Goal: Complete application form

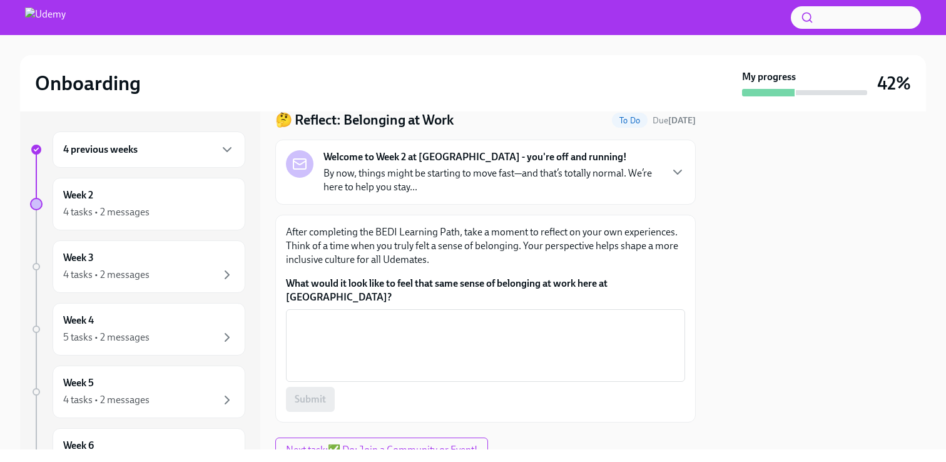
scroll to position [85, 0]
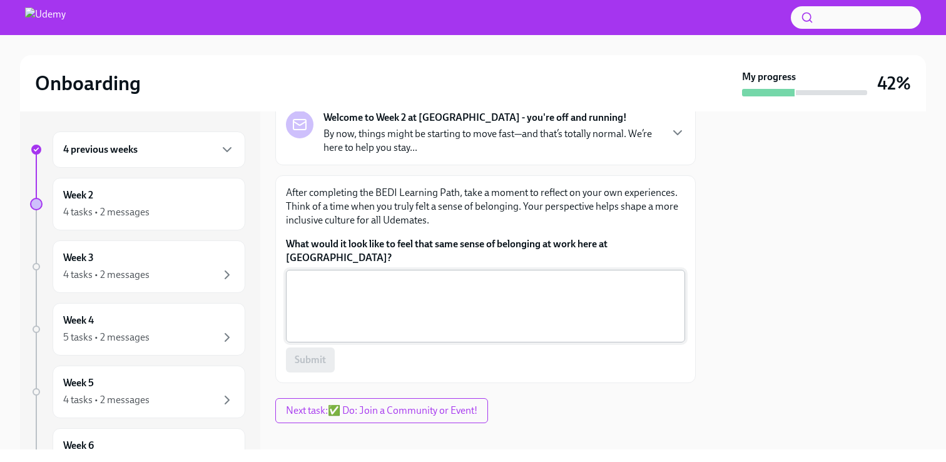
click at [578, 276] on textarea "What would it look like to feel that same sense of belonging at work here at [G…" at bounding box center [486, 306] width 384 height 60
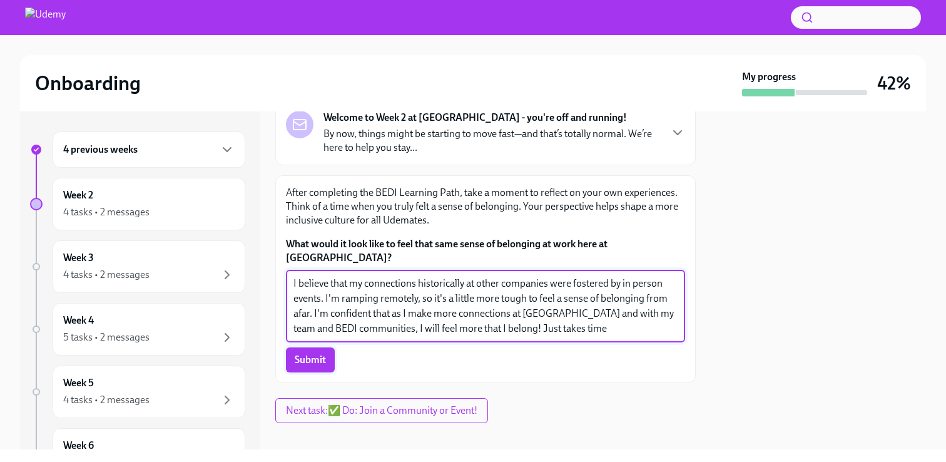
type textarea "I believe that my connections historically at other companies were fostered by …"
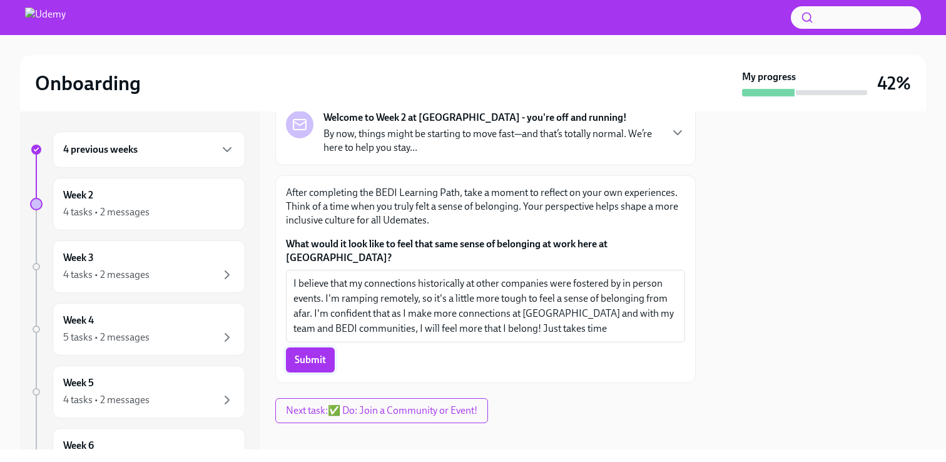
click at [319, 354] on span "Submit" at bounding box center [310, 360] width 31 height 13
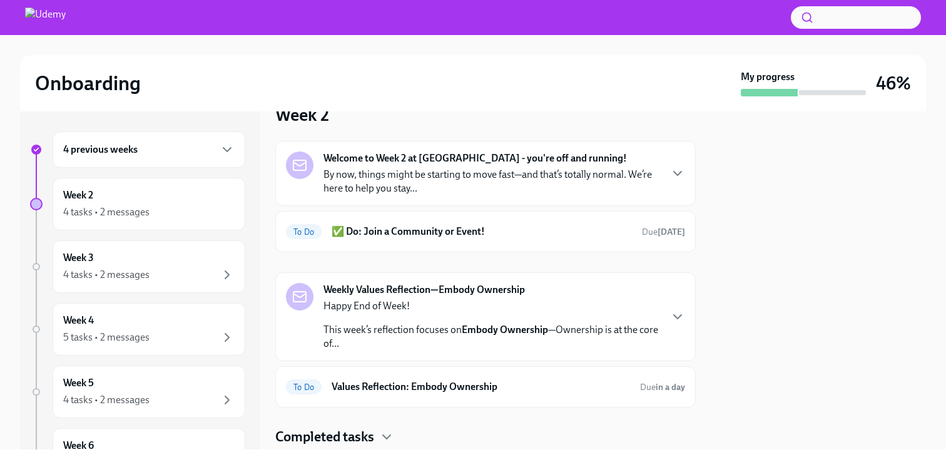
scroll to position [65, 0]
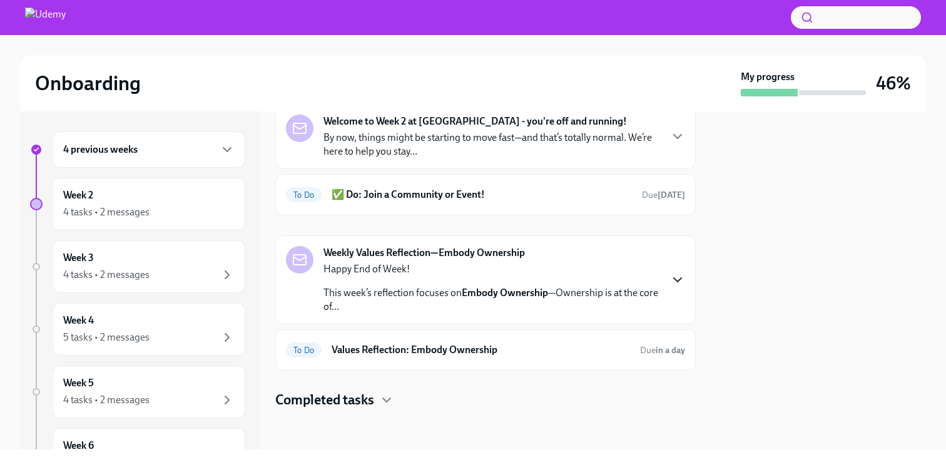
click at [680, 280] on icon "button" at bounding box center [677, 279] width 15 height 15
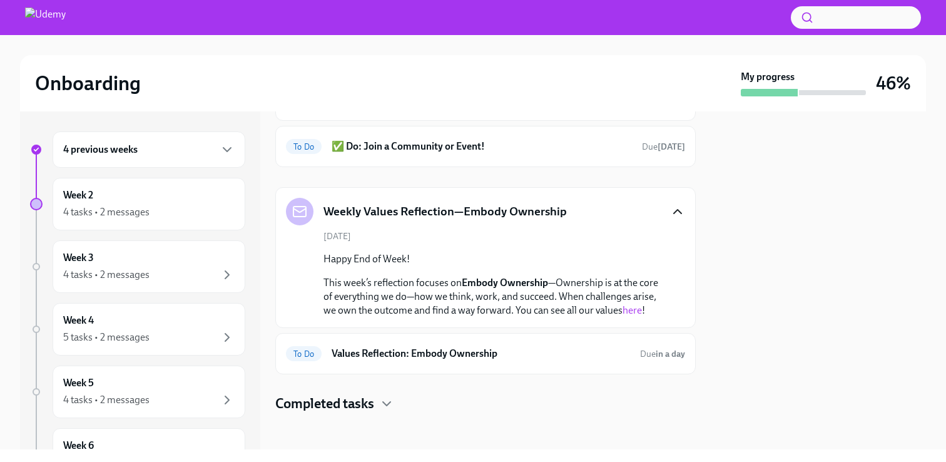
scroll to position [117, 0]
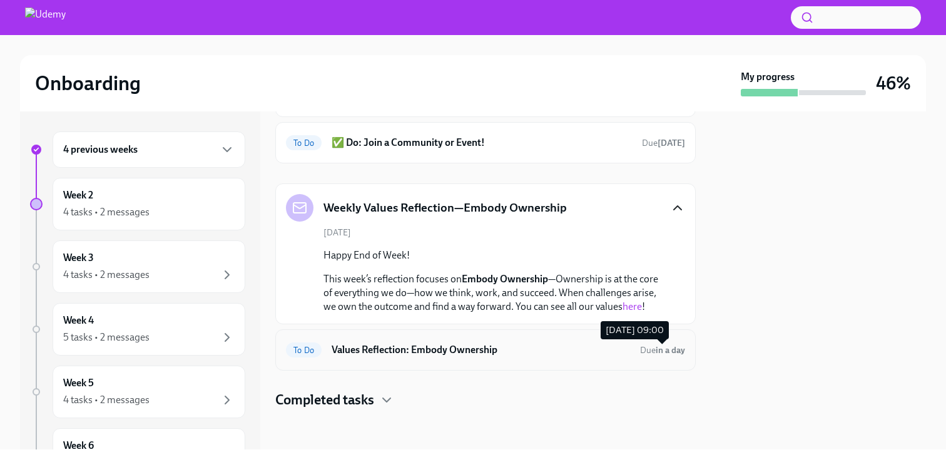
click at [654, 347] on span "Due in a day" at bounding box center [662, 350] width 45 height 11
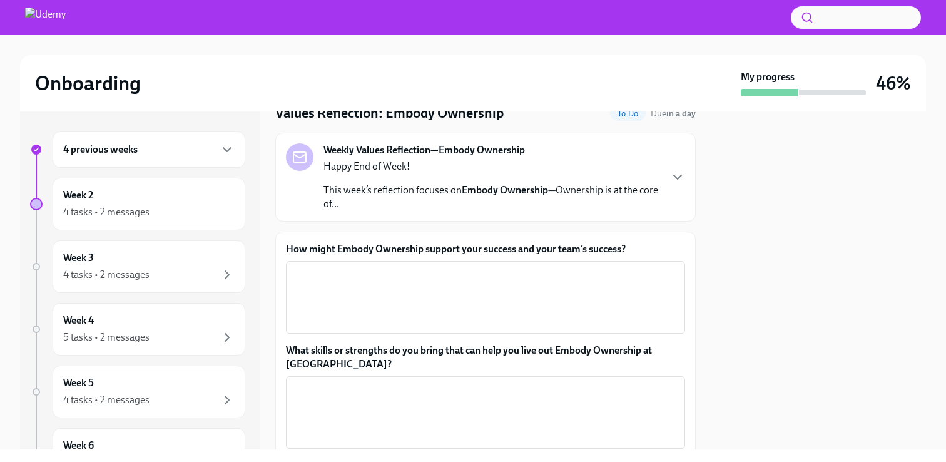
scroll to position [53, 0]
click at [678, 175] on icon "button" at bounding box center [677, 176] width 15 height 15
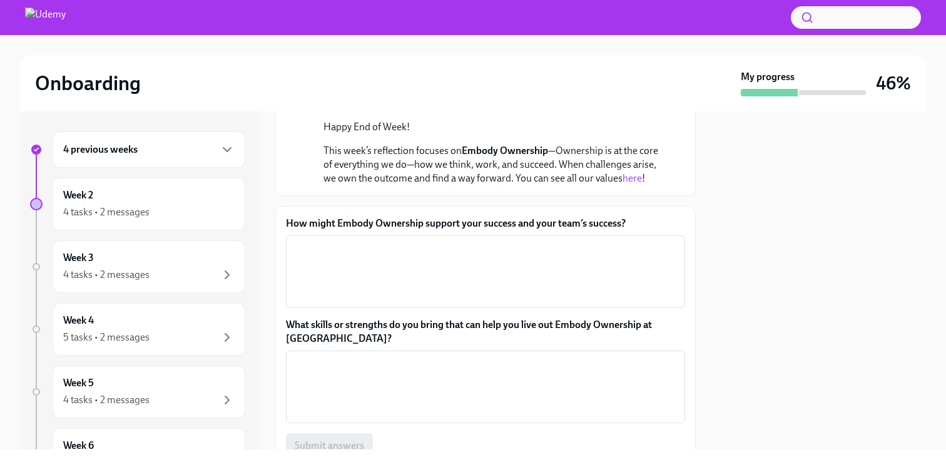
scroll to position [142, 0]
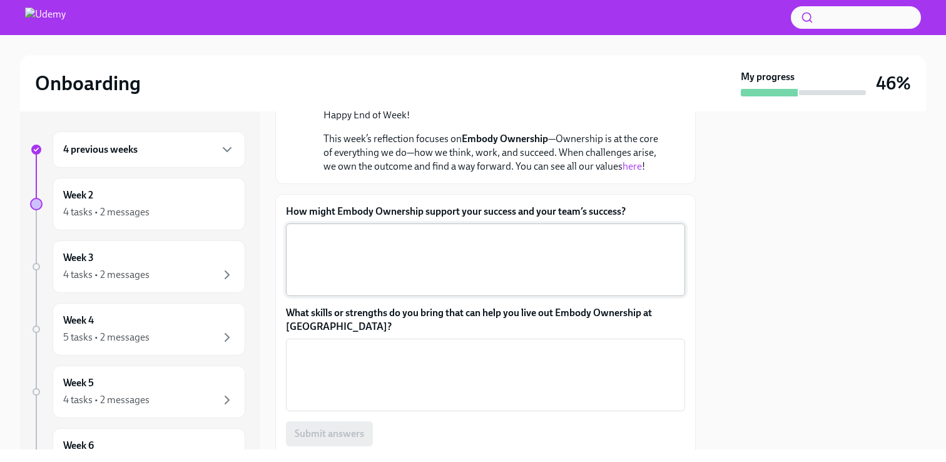
click at [625, 236] on textarea "How might Embody Ownership support your success and your team’s success?" at bounding box center [486, 260] width 384 height 60
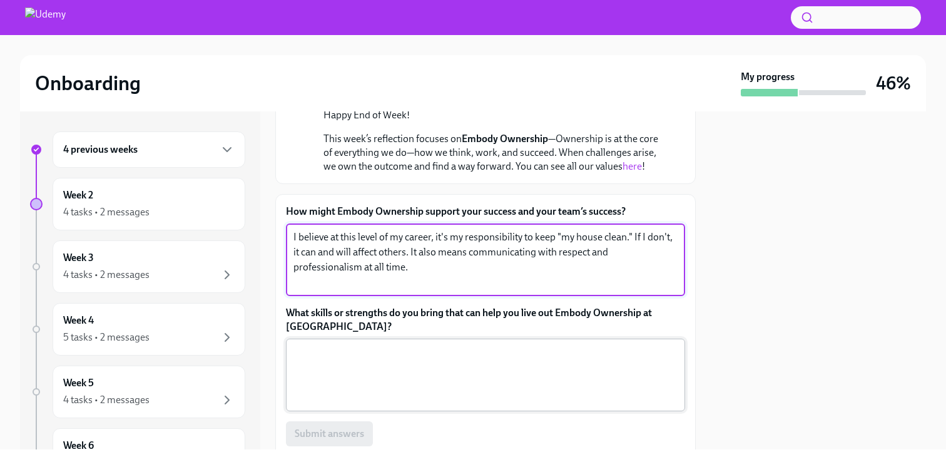
type textarea "I believe at this level of my career, it's my responsibility to keep "my house …"
click at [513, 382] on textarea "What skills or strengths do you bring that can help you live out Embody Ownersh…" at bounding box center [486, 375] width 384 height 60
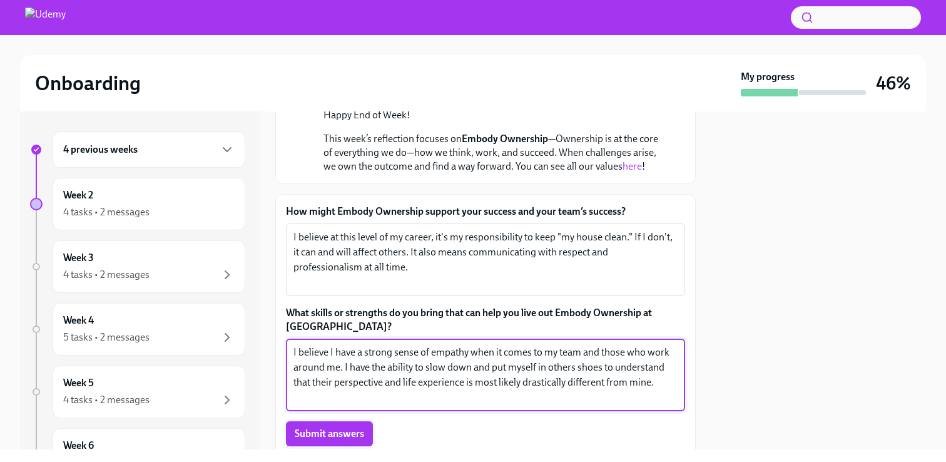
type textarea "I believe I have a strong sense of empathy when it comes to my team and those w…"
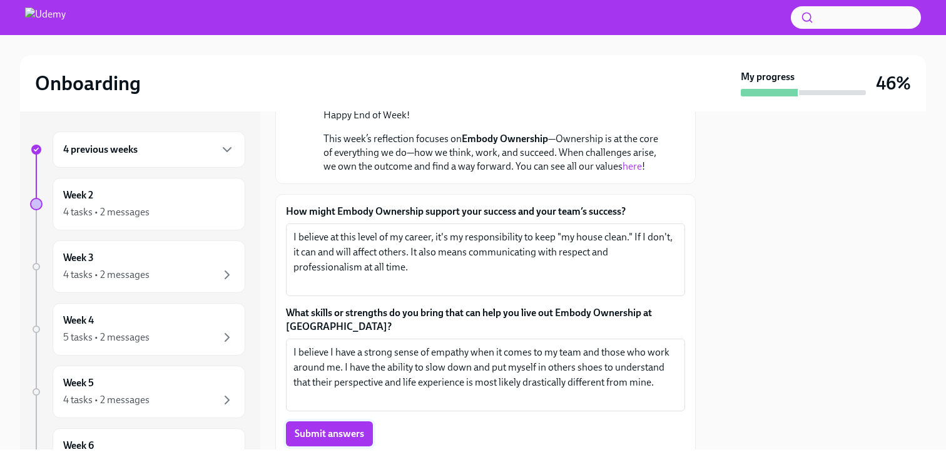
click at [325, 428] on span "Submit answers" at bounding box center [329, 433] width 69 height 13
